Goal: Transaction & Acquisition: Download file/media

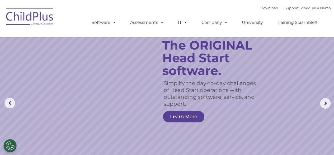
select select "MEDIUM"
click at [323, 103] on rs-arrow at bounding box center [325, 103] width 11 height 11
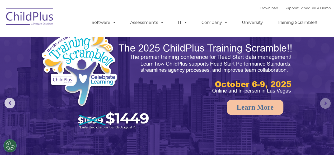
click at [323, 103] on rs-arrow at bounding box center [325, 103] width 11 height 11
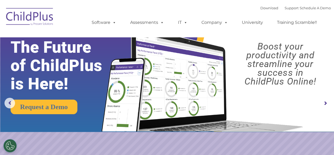
click at [323, 103] on rs-arrow at bounding box center [325, 103] width 11 height 11
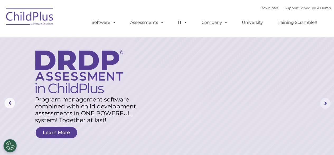
click at [323, 103] on rs-arrow at bounding box center [325, 103] width 11 height 11
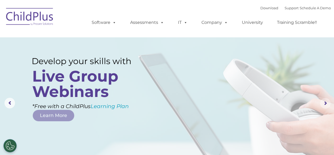
click at [323, 103] on rs-arrow at bounding box center [325, 103] width 11 height 11
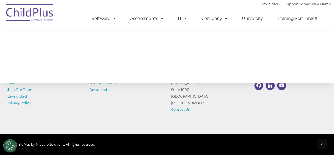
scroll to position [619, 0]
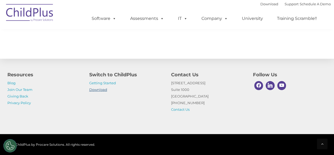
click at [103, 89] on link "Download" at bounding box center [98, 89] width 18 height 4
click at [101, 90] on link "Download" at bounding box center [98, 89] width 18 height 4
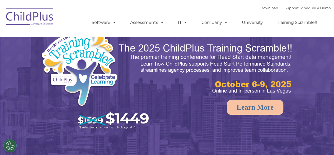
select select "MEDIUM"
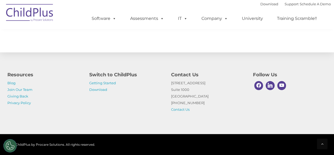
scroll to position [644, 0]
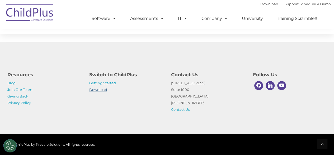
click at [99, 90] on link "Download" at bounding box center [98, 89] width 18 height 4
